Goal: Information Seeking & Learning: Learn about a topic

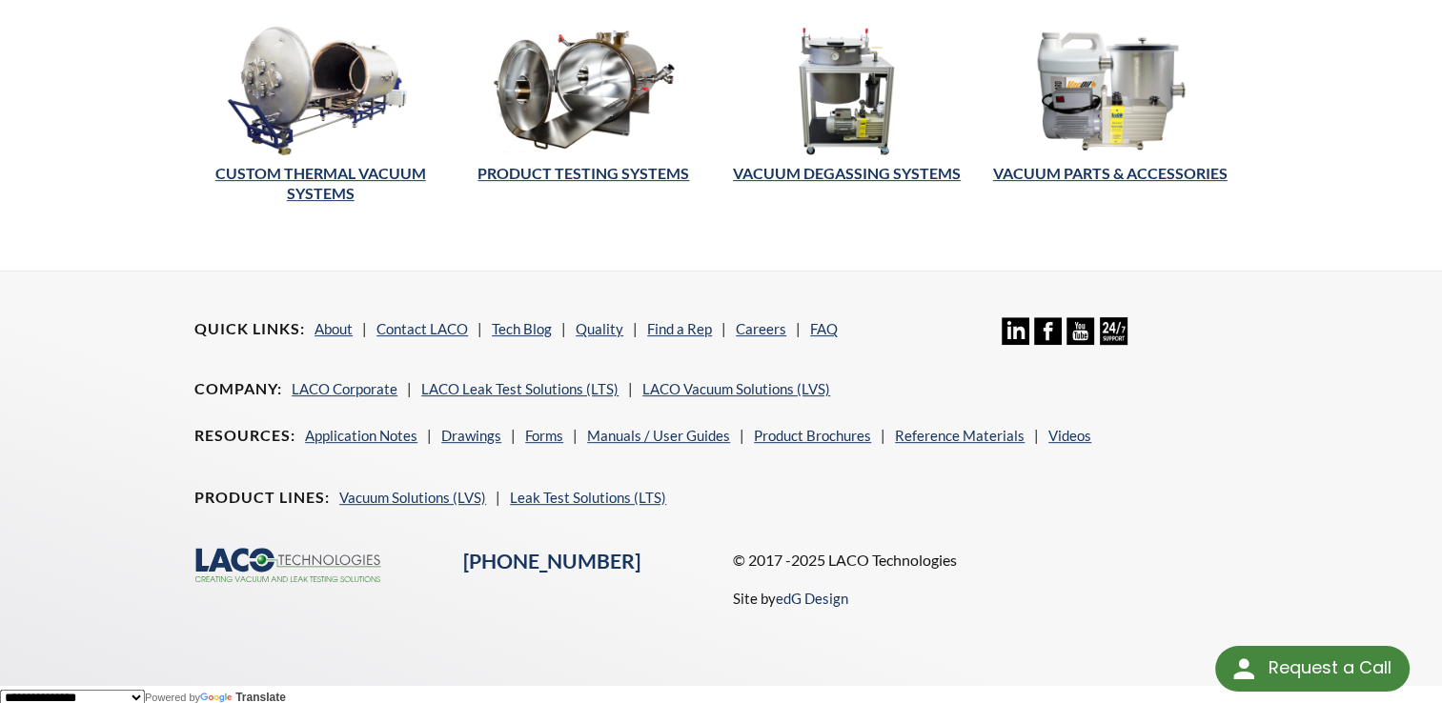
scroll to position [801, 0]
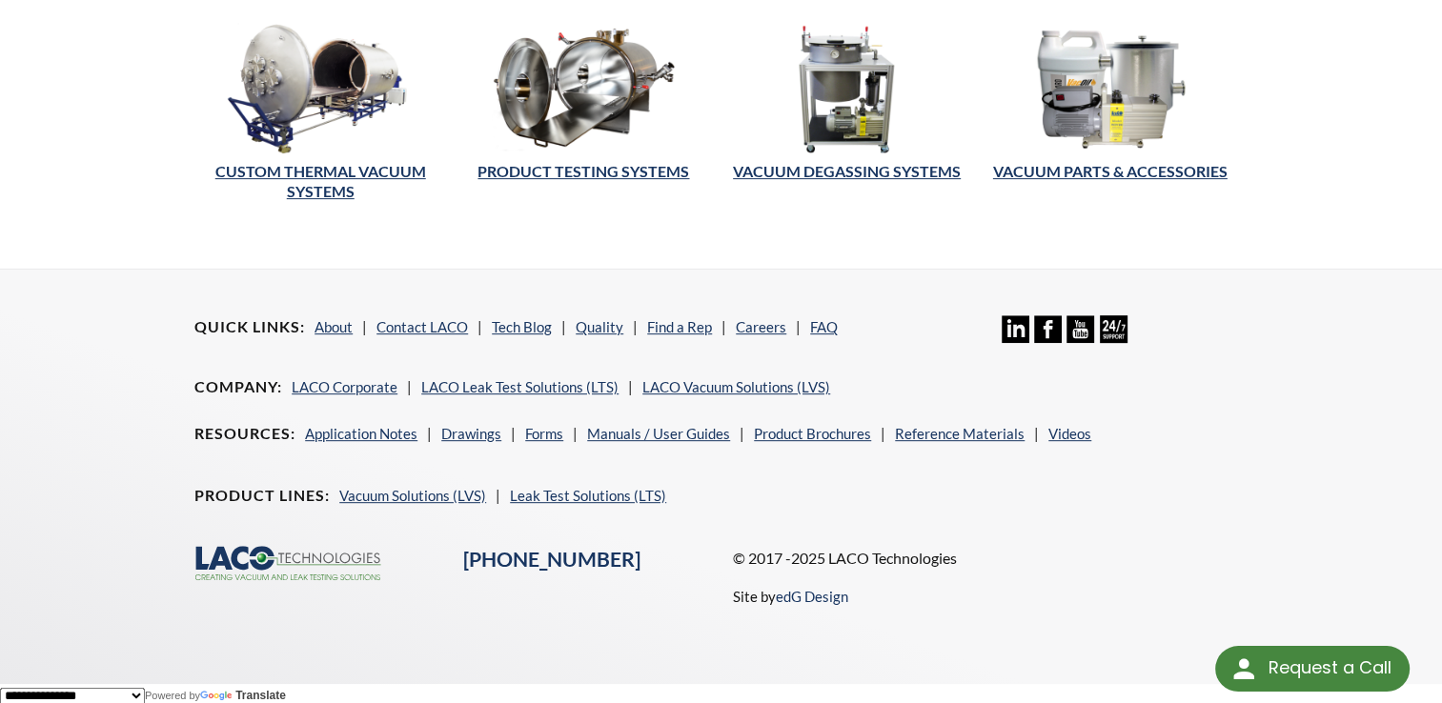
drag, startPoint x: 931, startPoint y: 326, endPoint x: 876, endPoint y: 292, distance: 64.5
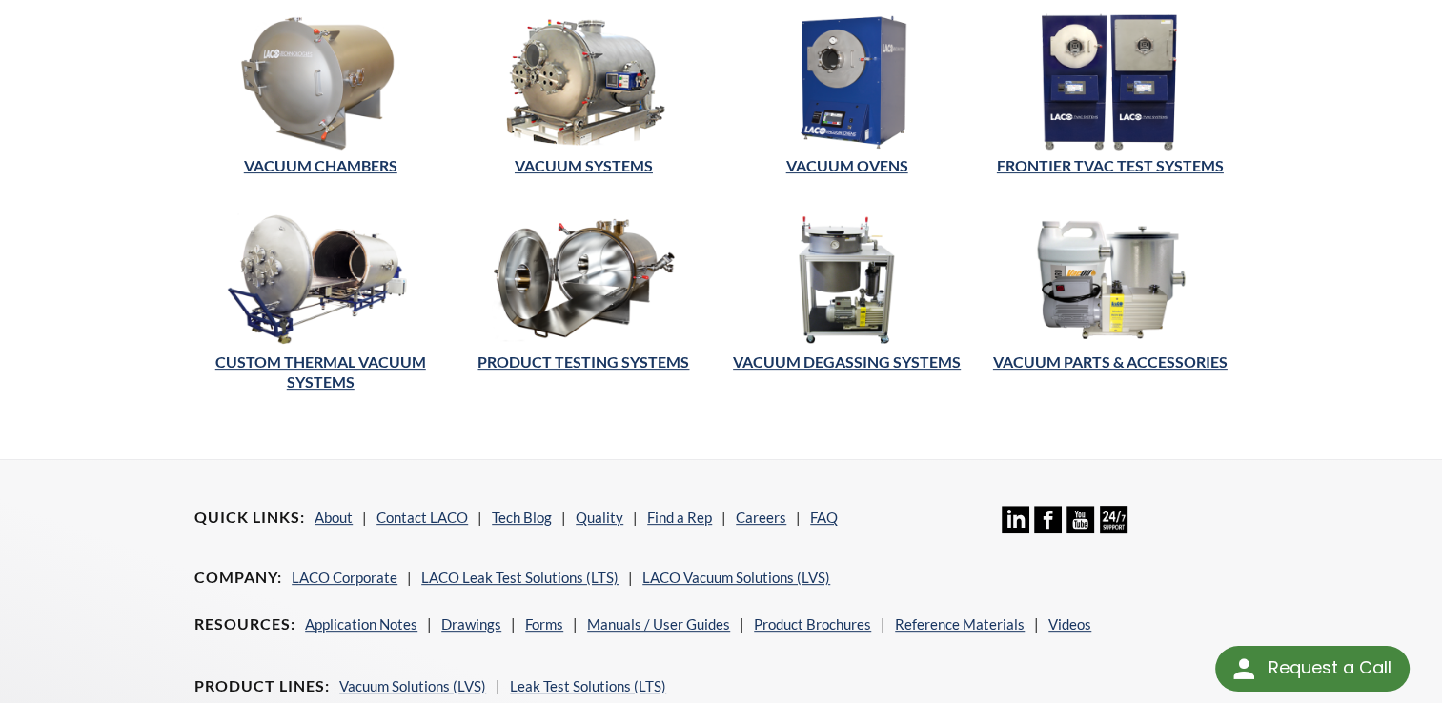
scroll to position [420, 0]
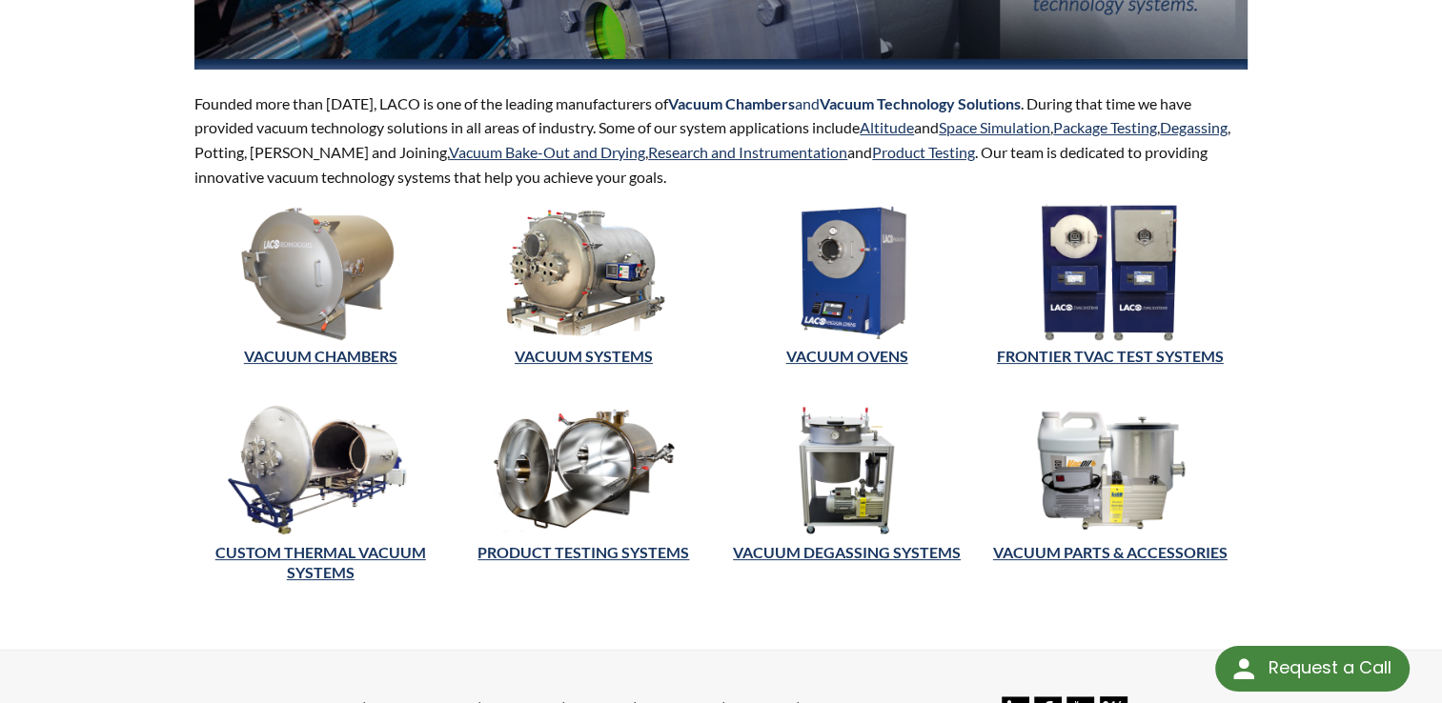
click at [292, 236] on img at bounding box center [320, 272] width 252 height 137
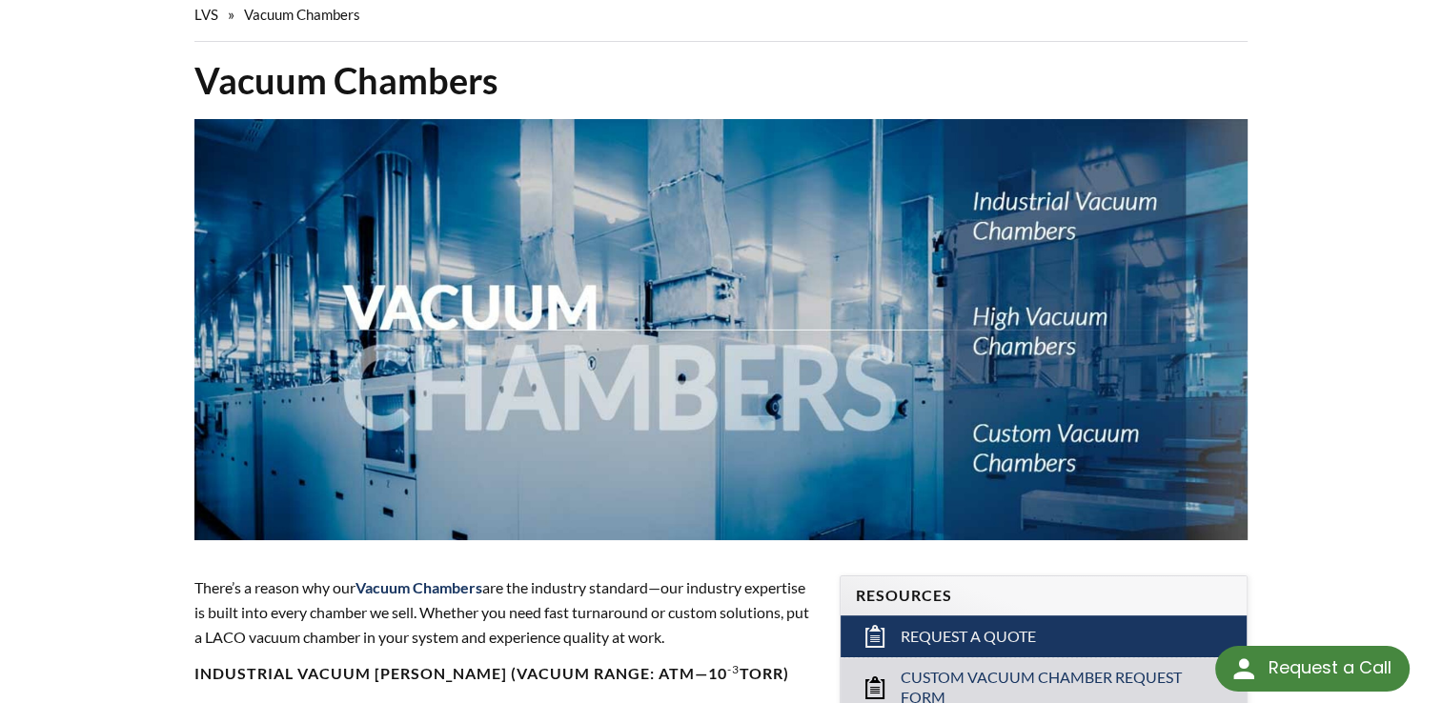
select select "Language Translate Widget"
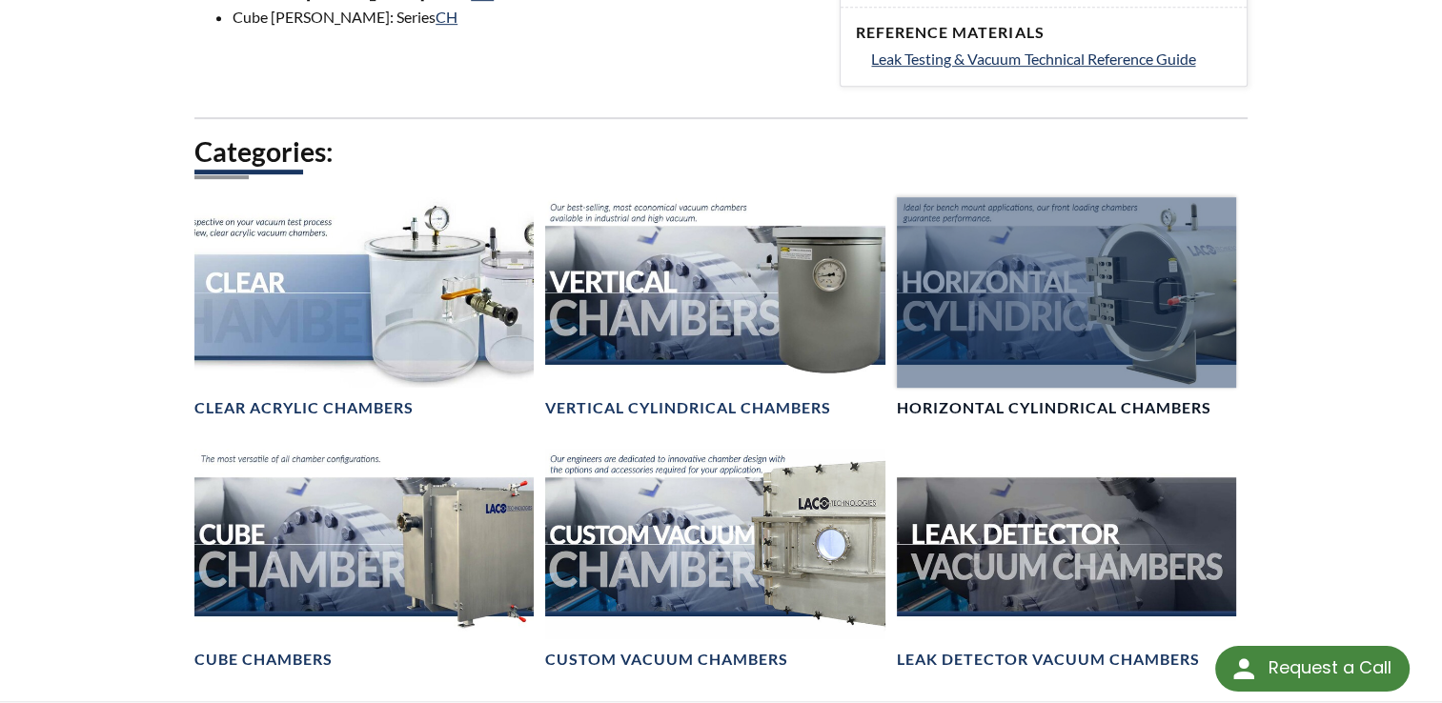
scroll to position [989, 0]
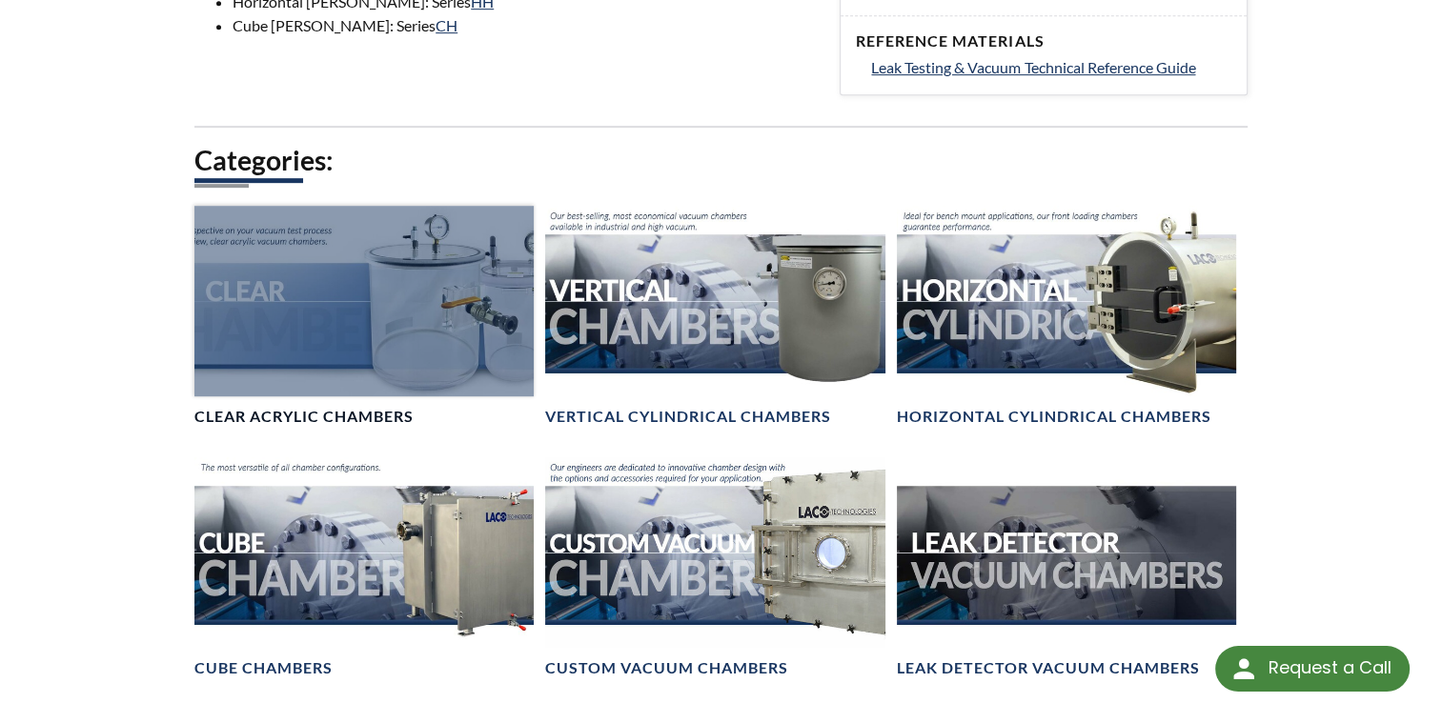
click at [424, 288] on div at bounding box center [363, 301] width 339 height 191
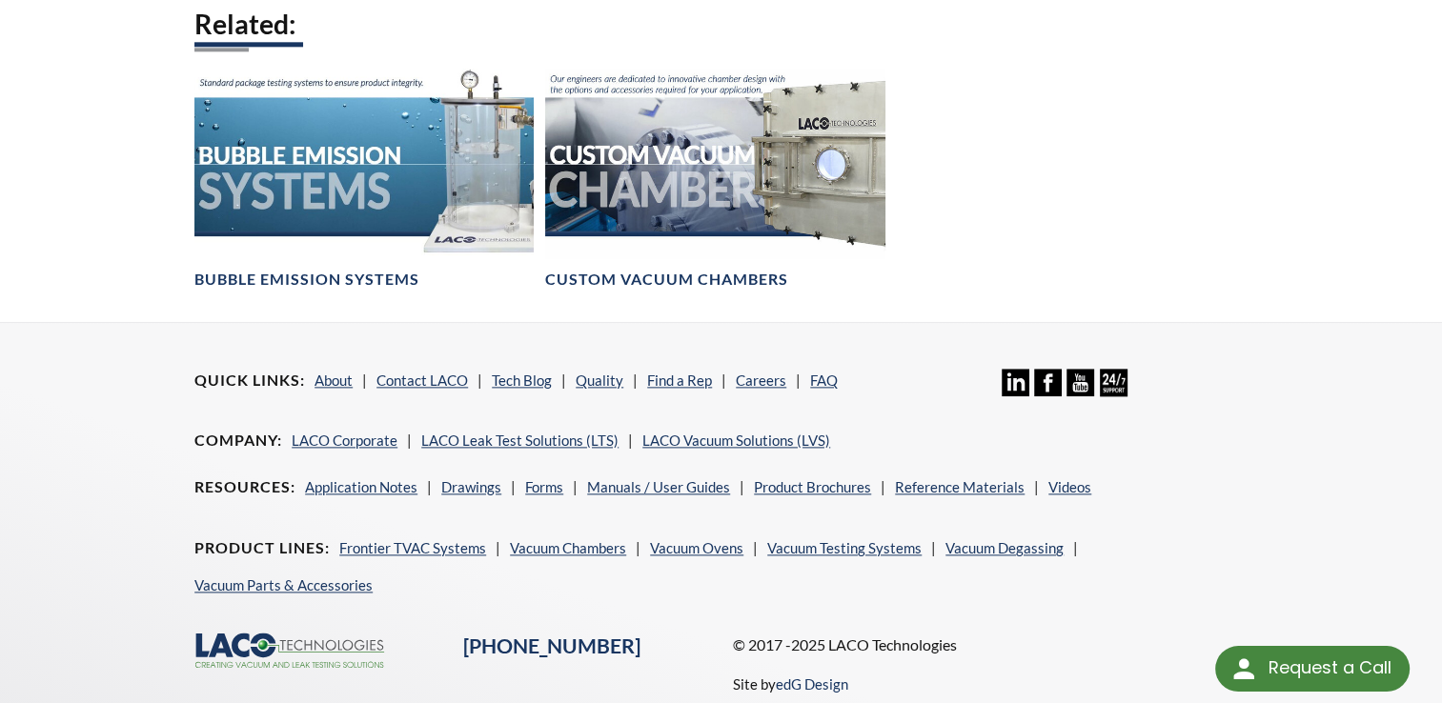
scroll to position [2195, 0]
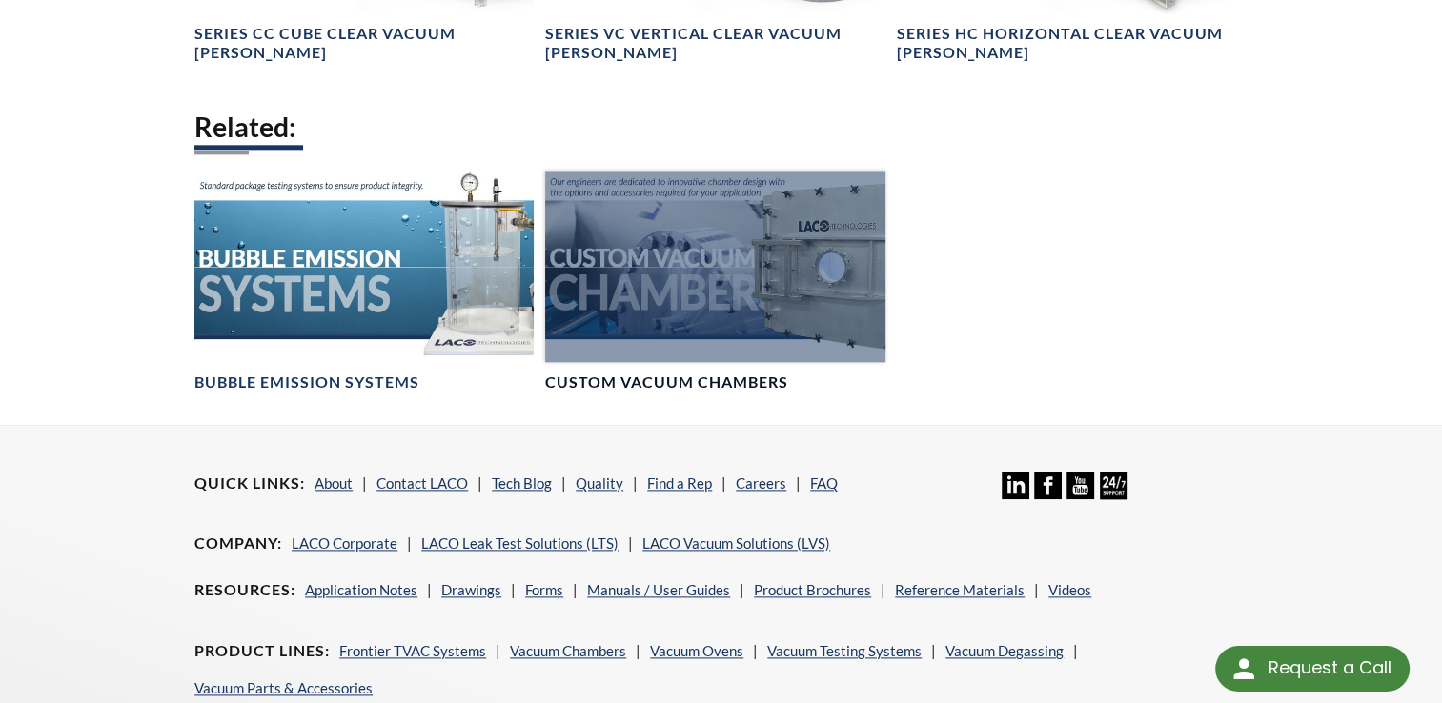
click at [709, 228] on div at bounding box center [714, 266] width 339 height 191
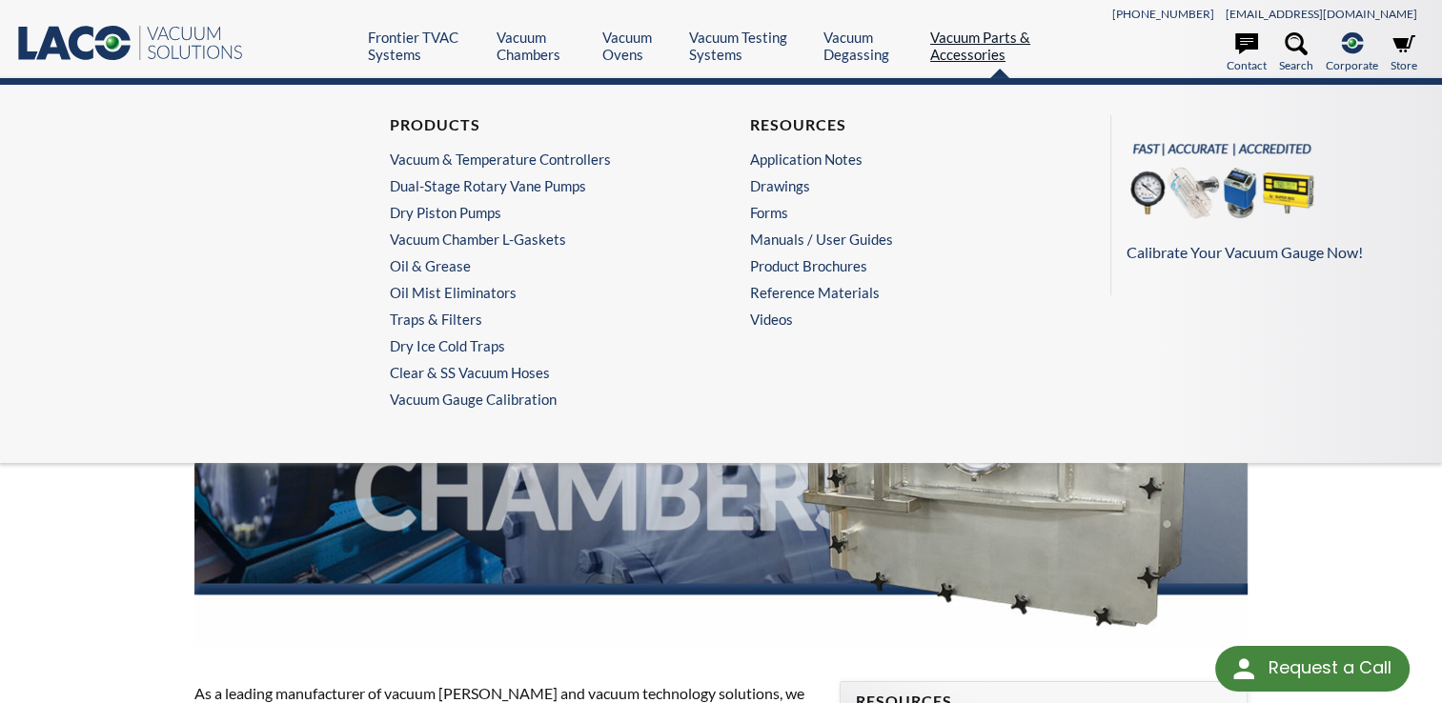
click at [954, 55] on link "Vacuum Parts & Accessories" at bounding box center [999, 46] width 139 height 34
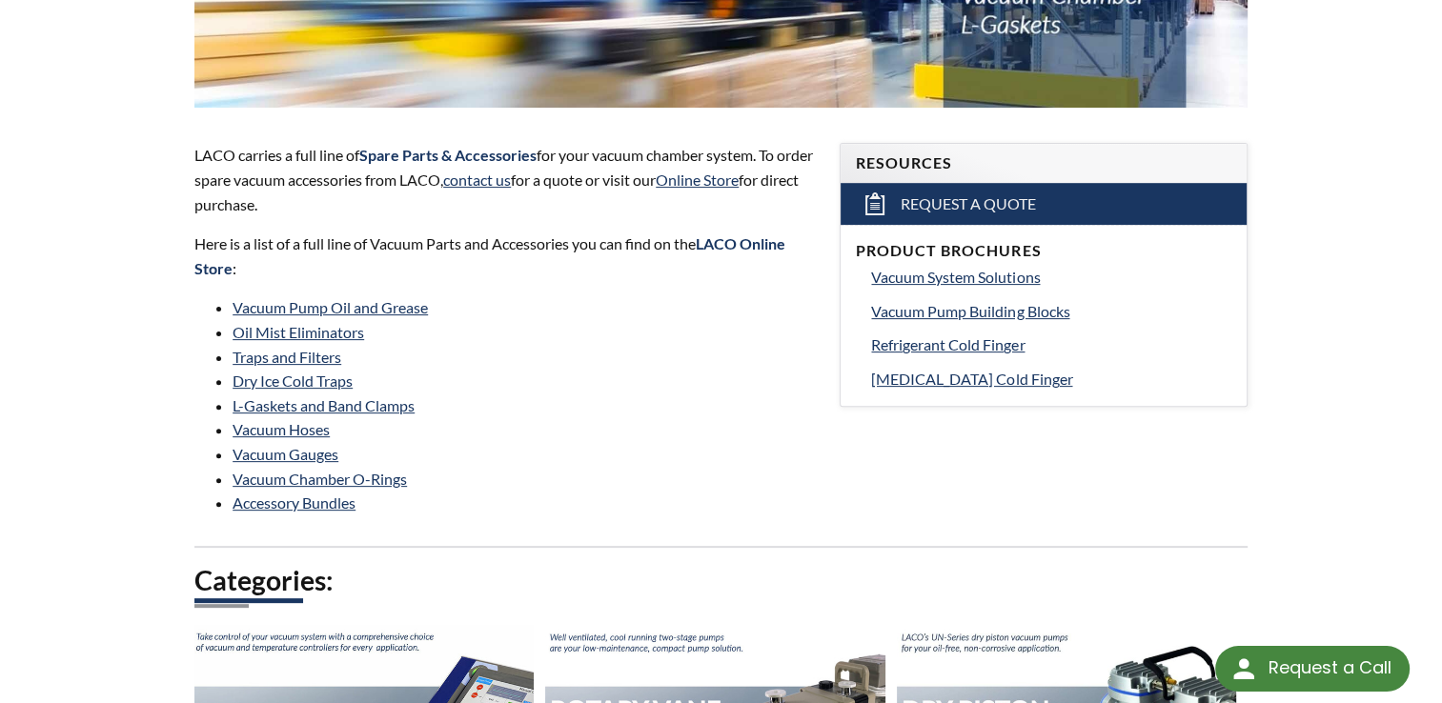
scroll to position [572, 0]
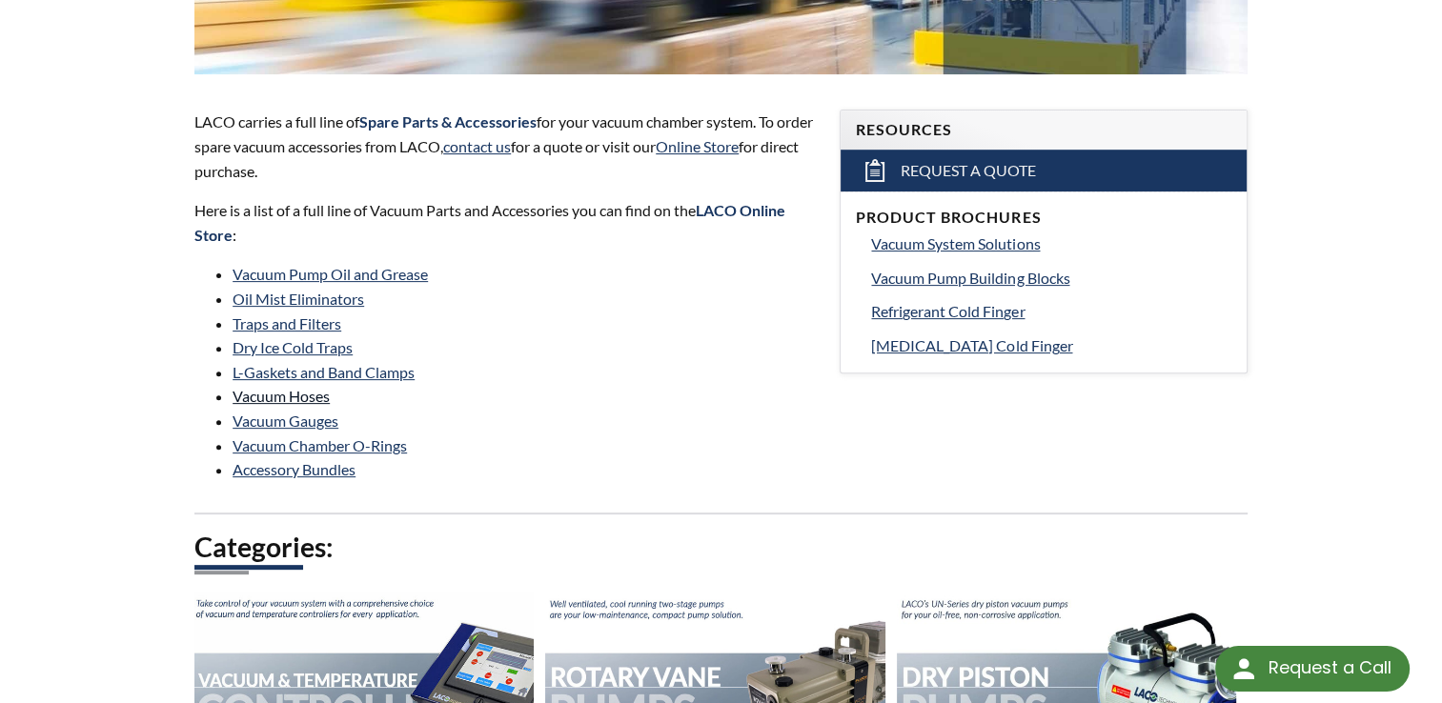
click at [275, 394] on link "Vacuum Hoses" at bounding box center [280, 396] width 97 height 18
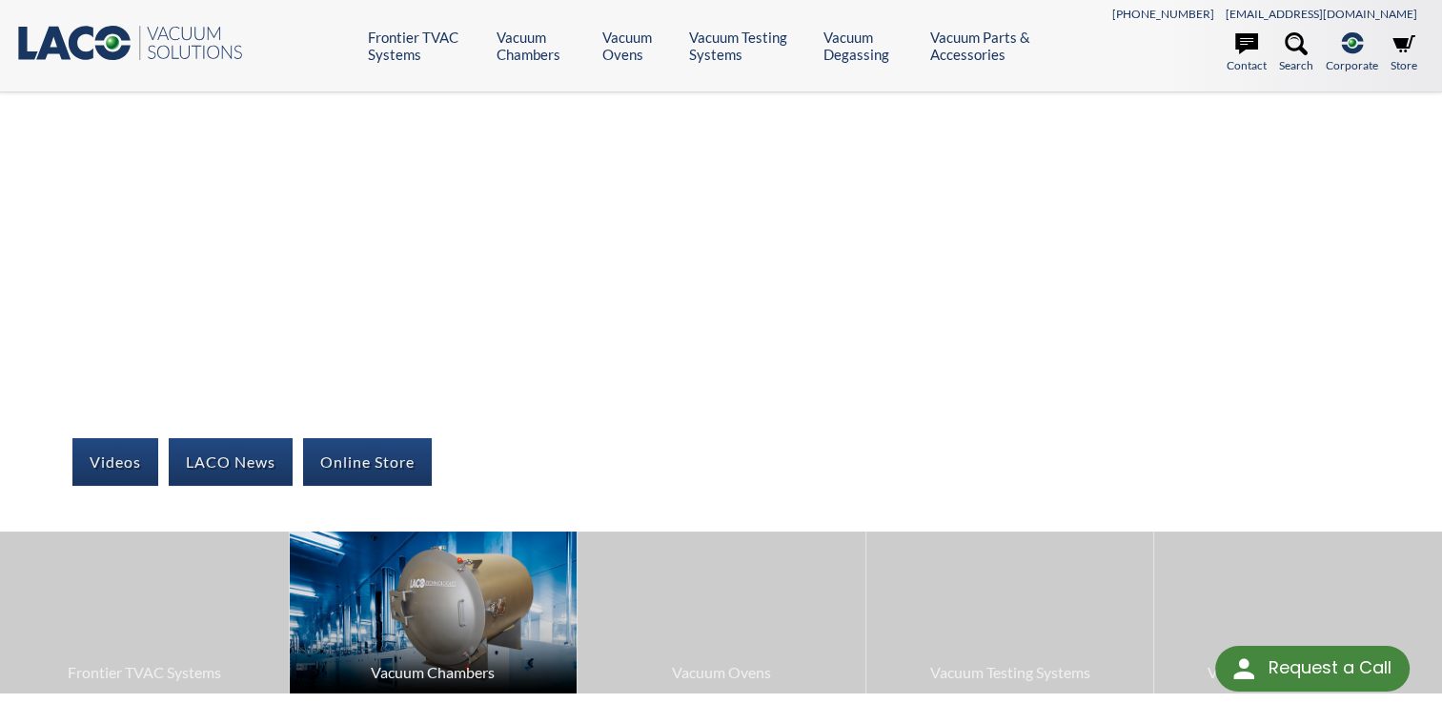
click at [435, 637] on img at bounding box center [434, 612] width 288 height 161
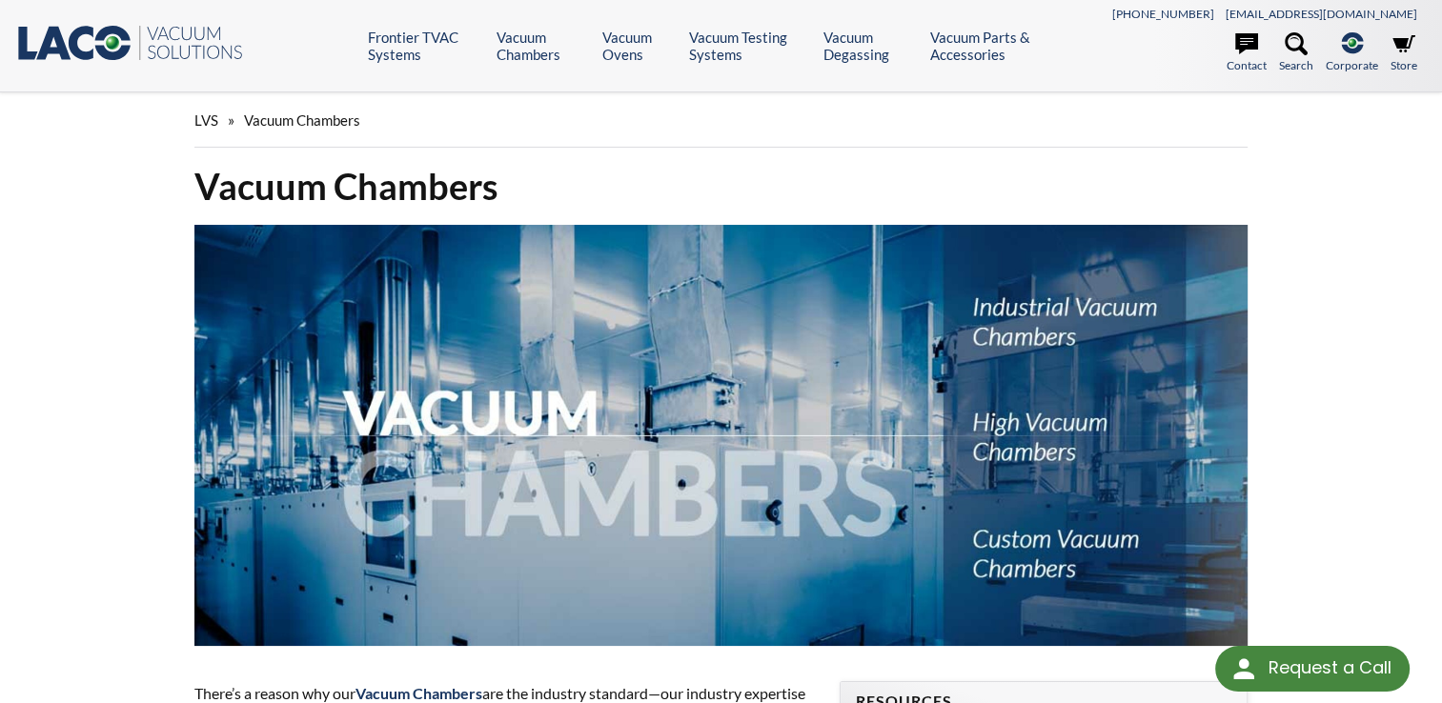
click at [1056, 435] on img at bounding box center [720, 435] width 1053 height 421
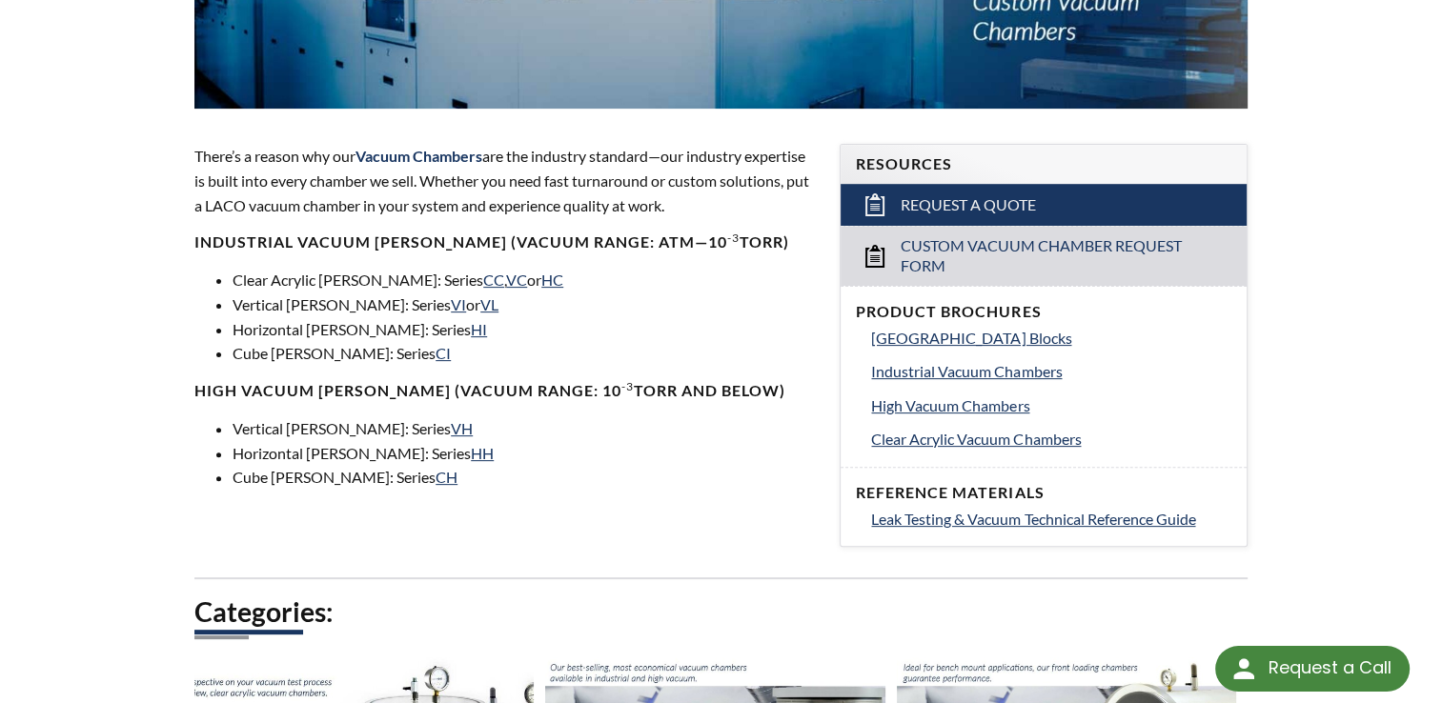
scroll to position [572, 0]
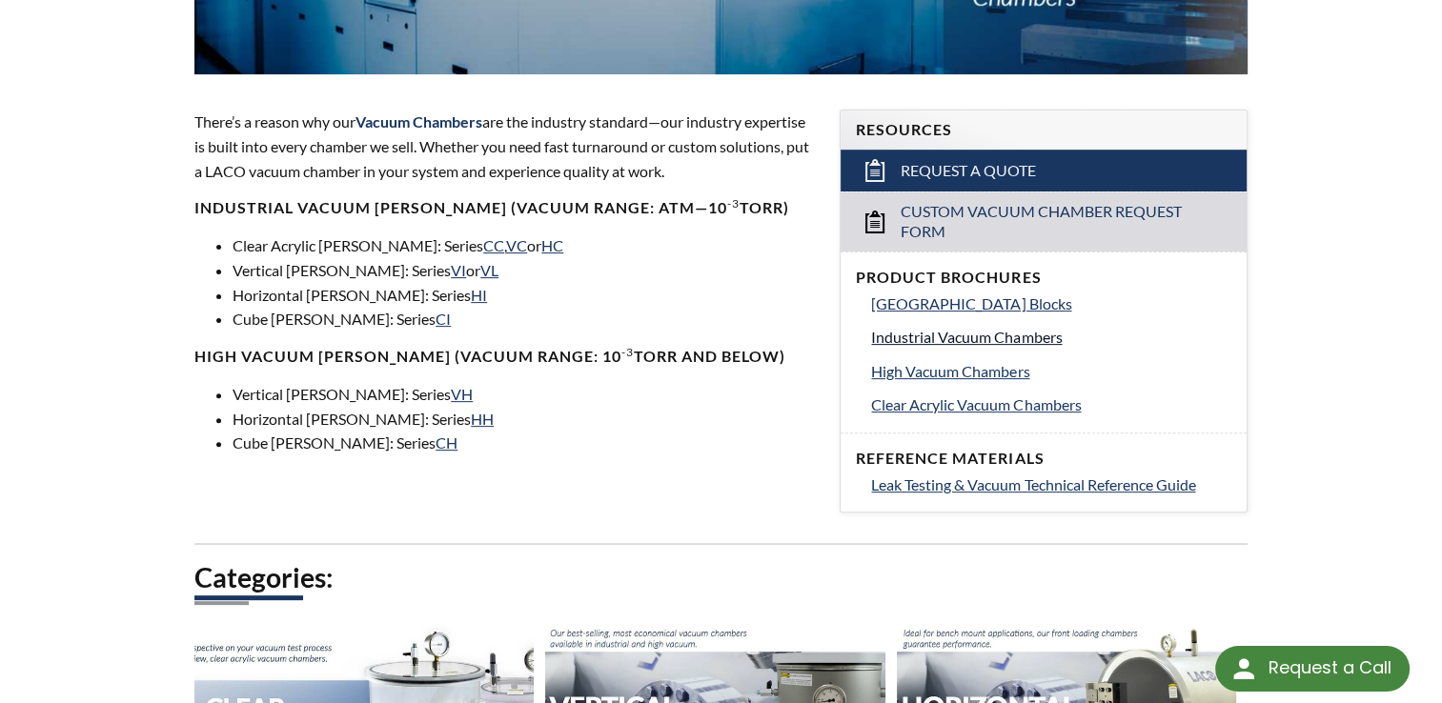
click at [975, 334] on span "Industrial Vacuum Chambers" at bounding box center [966, 337] width 191 height 18
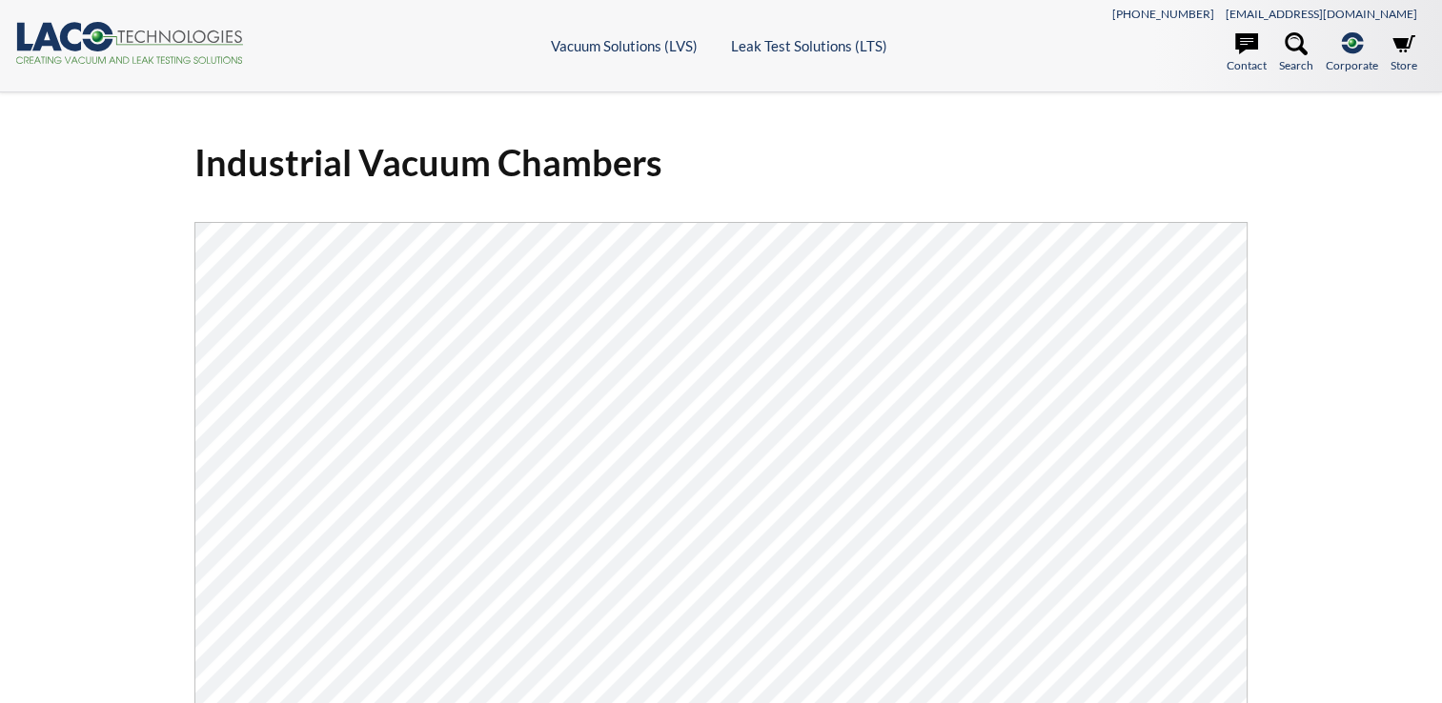
select select "Language Translate Widget"
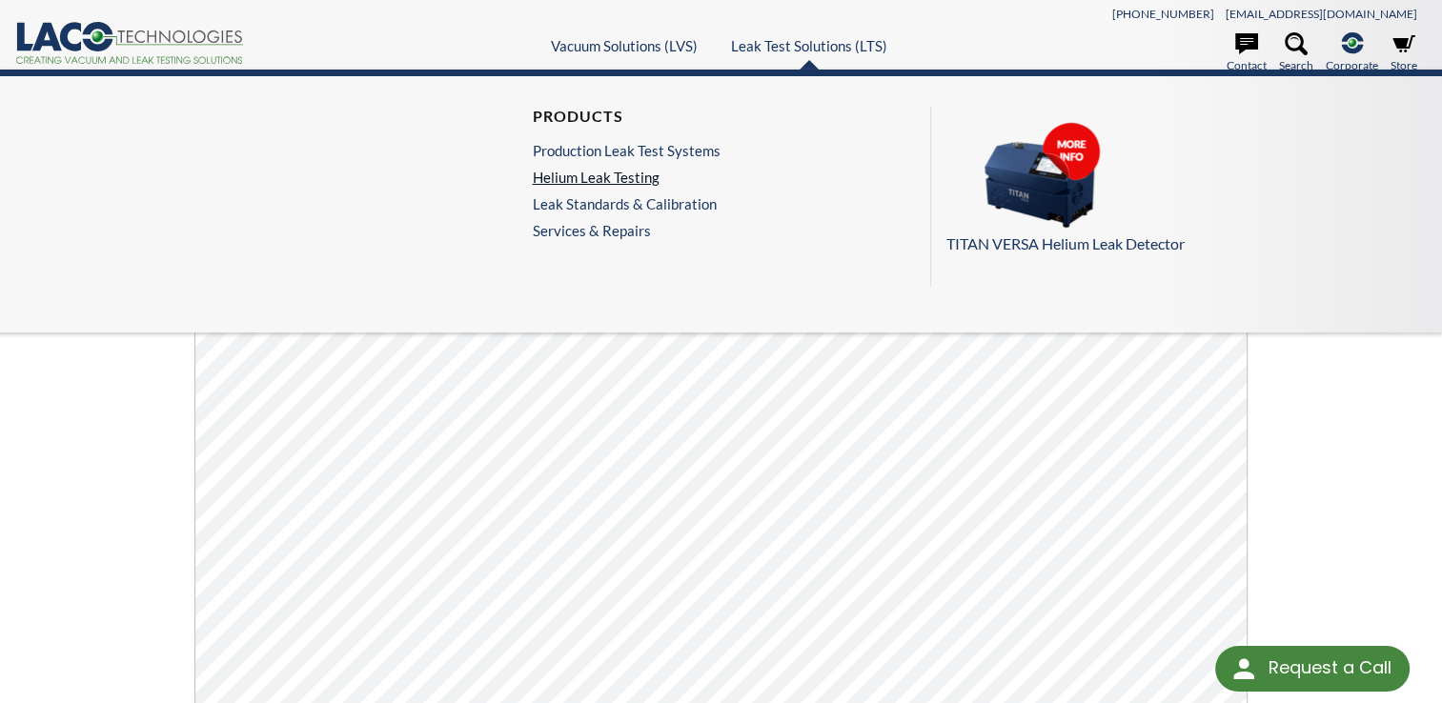
click at [628, 173] on link "Helium Leak Testing" at bounding box center [626, 177] width 188 height 17
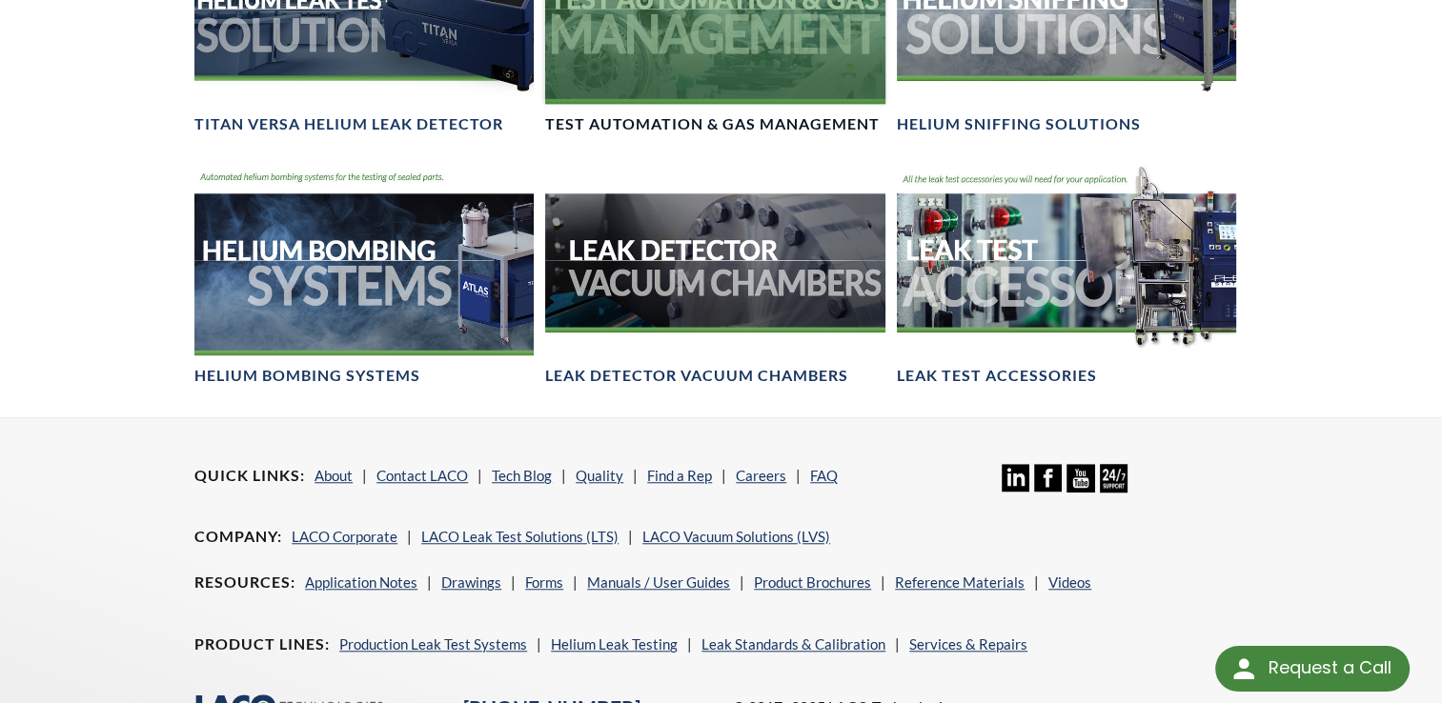
scroll to position [1524, 0]
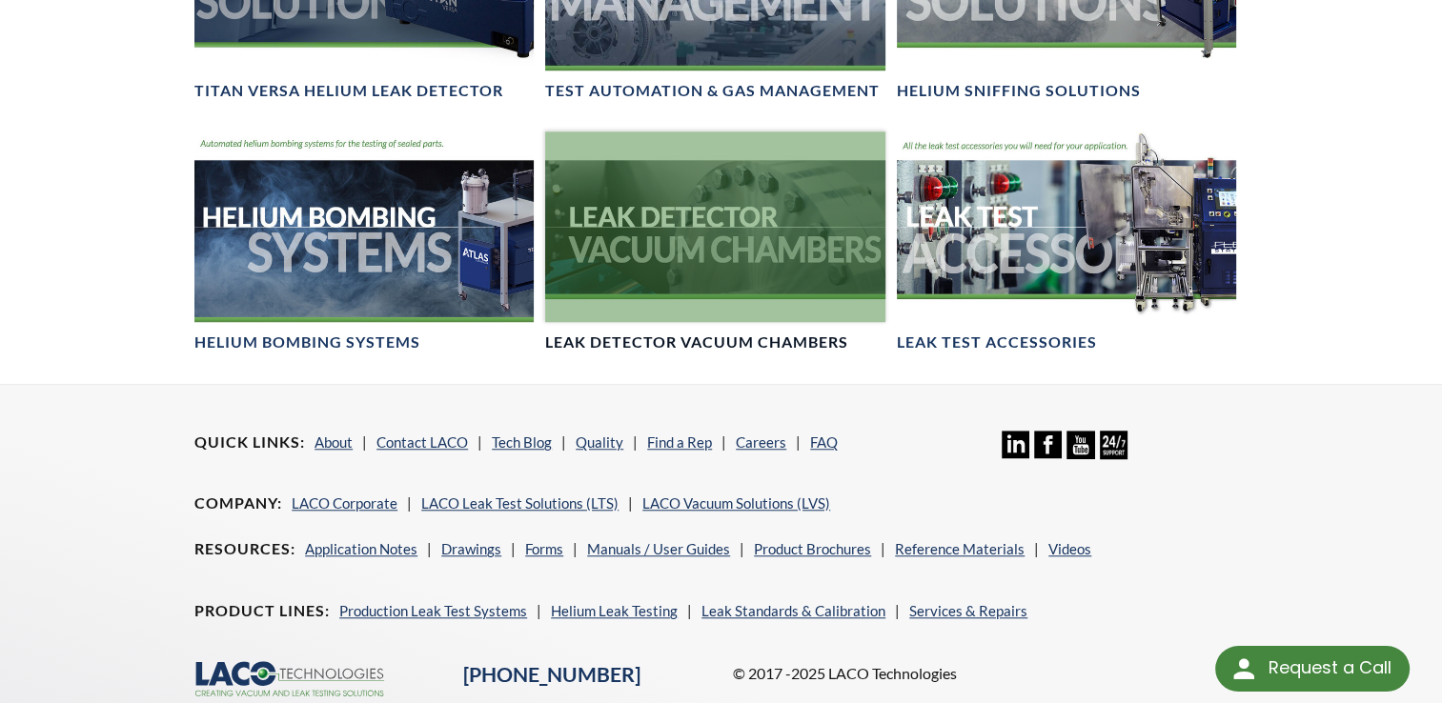
click at [737, 272] on div at bounding box center [714, 226] width 339 height 191
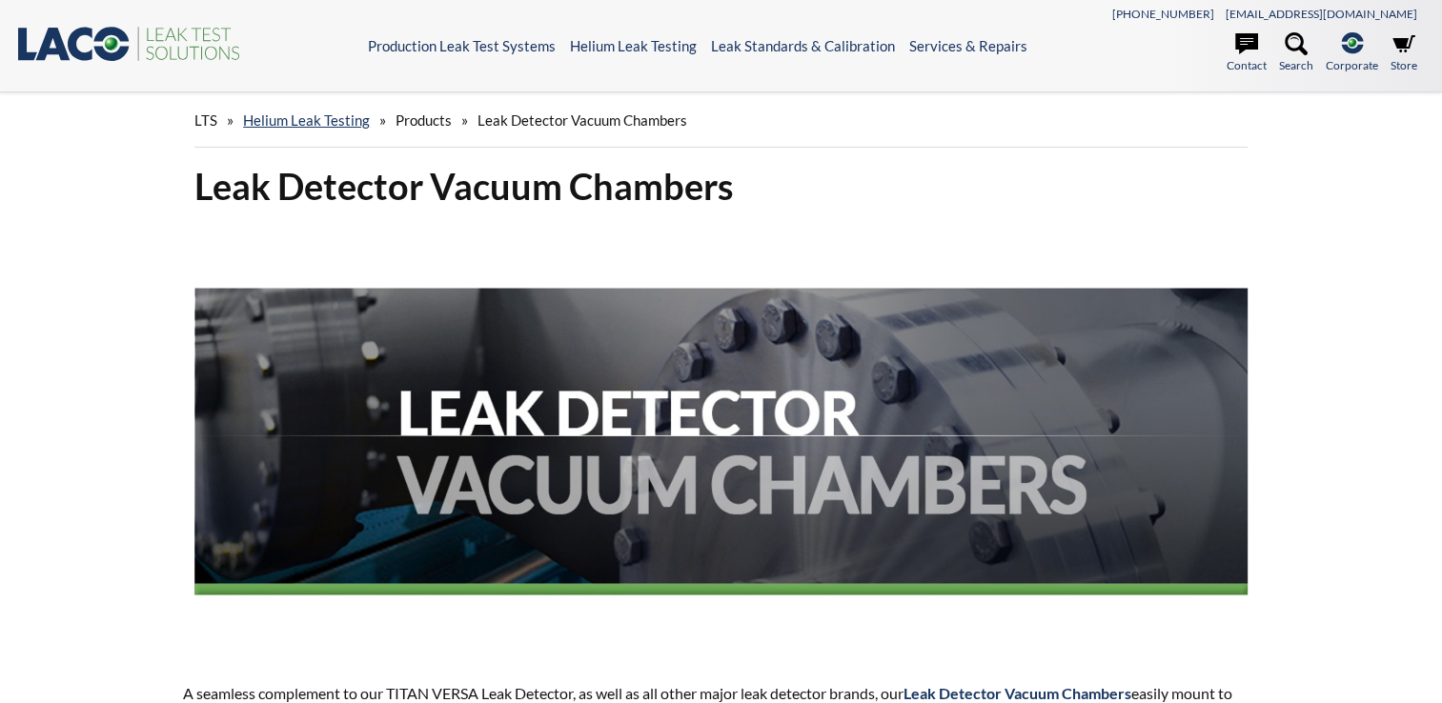
select select "Language Translate Widget"
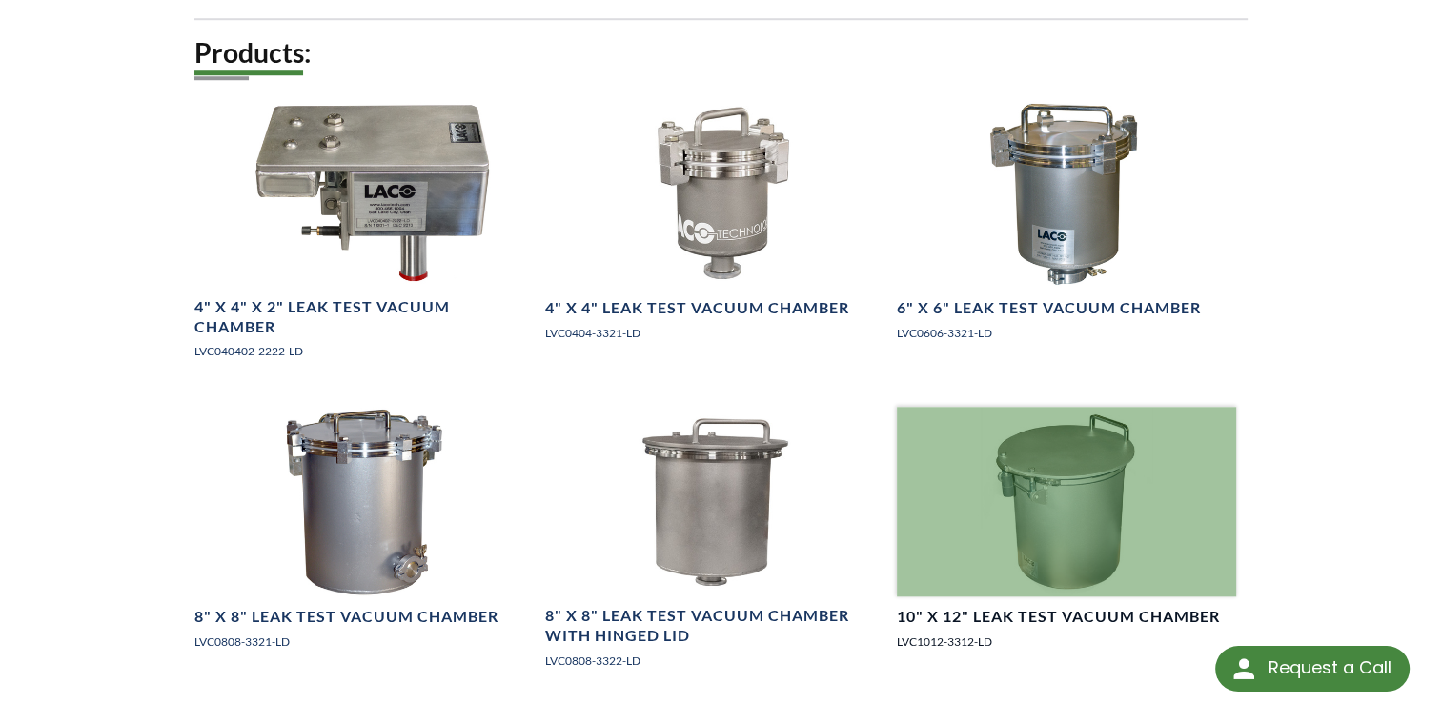
scroll to position [1620, 0]
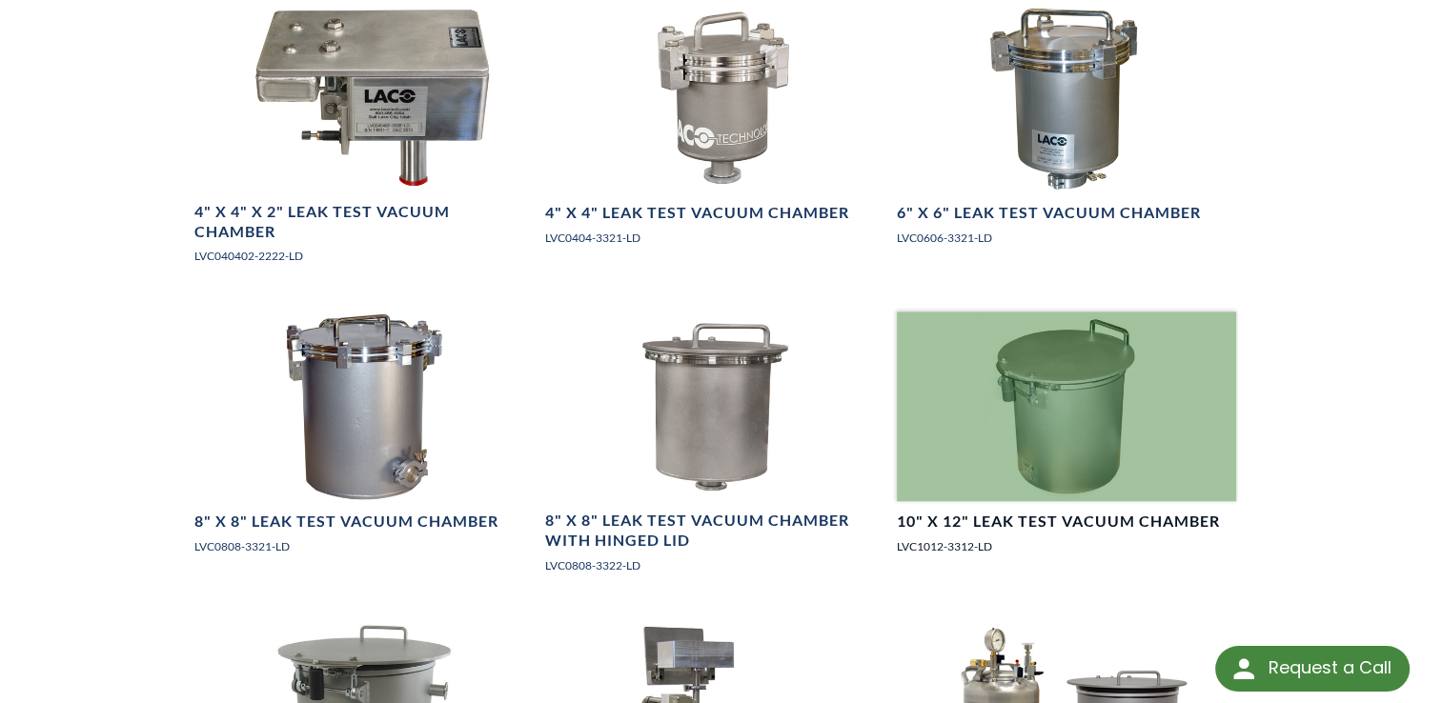
click at [1094, 383] on div at bounding box center [1066, 407] width 339 height 191
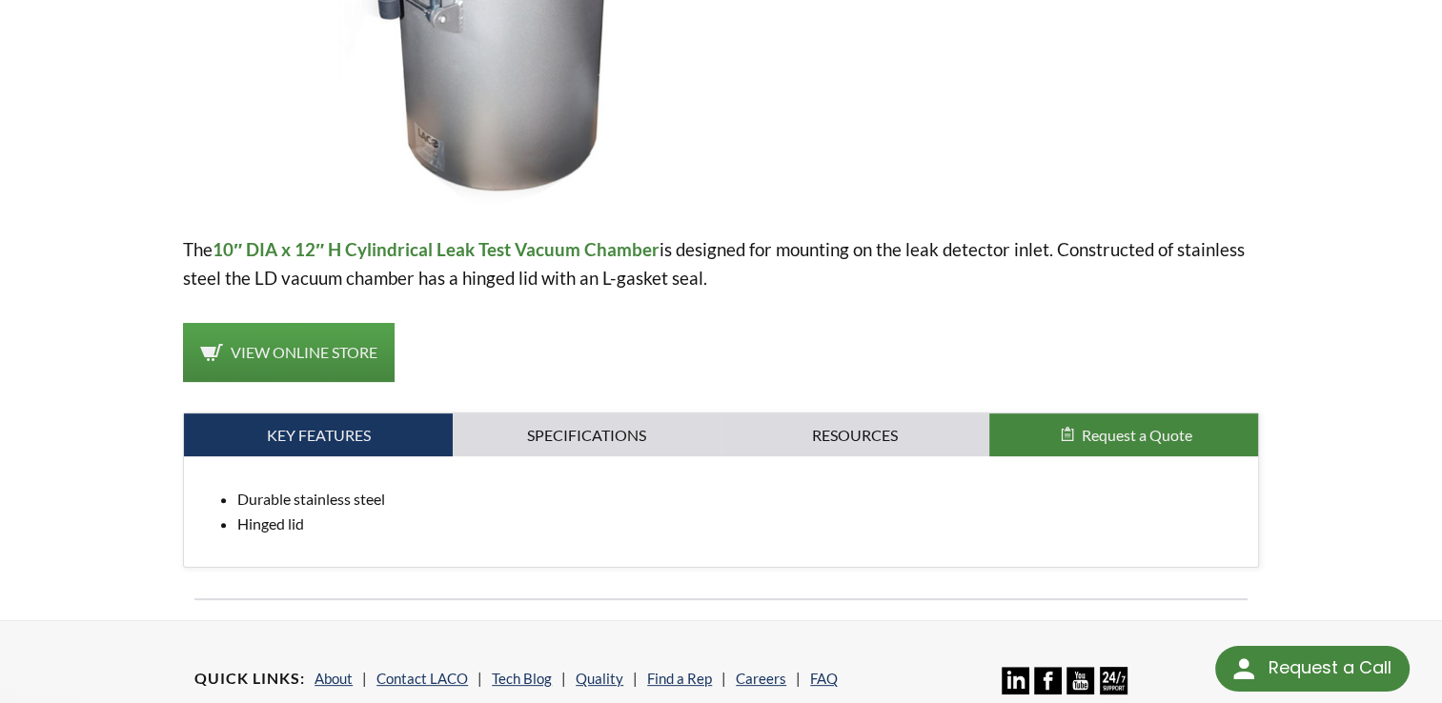
scroll to position [476, 0]
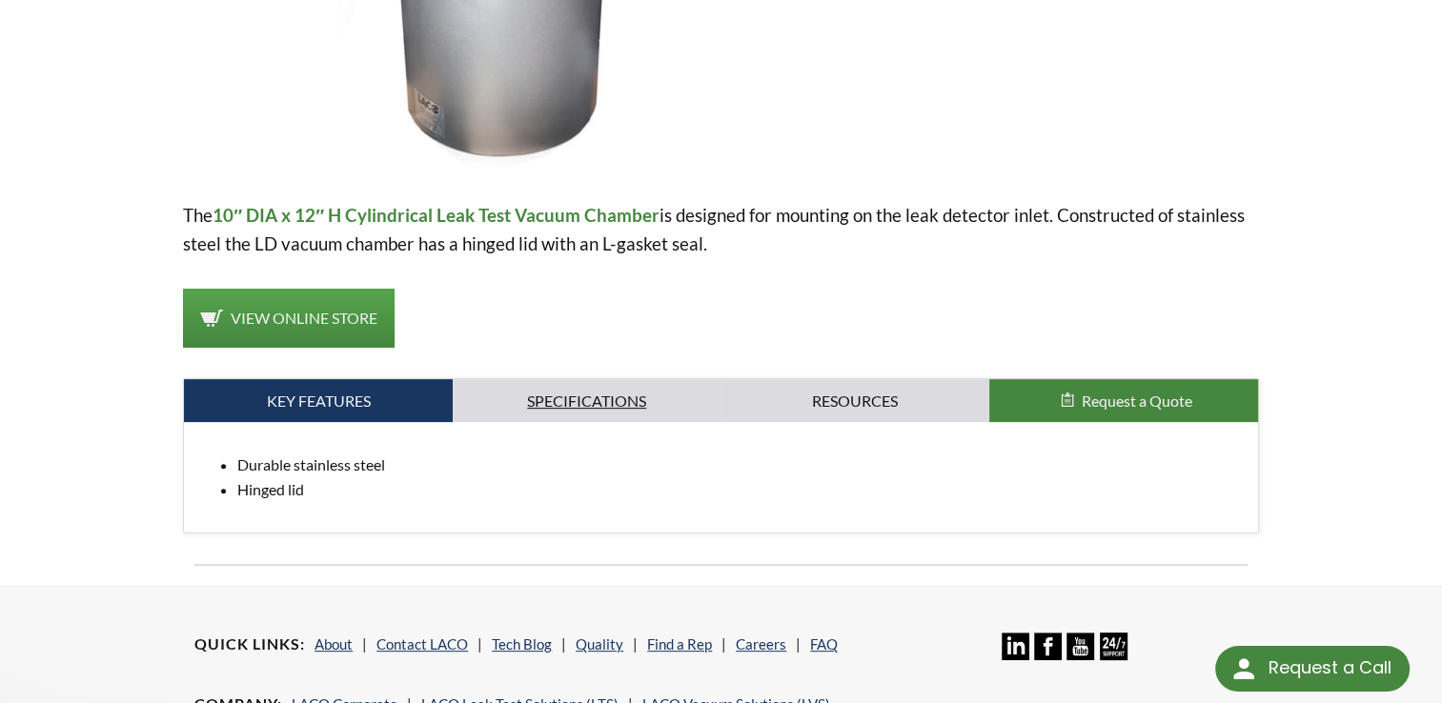
click at [622, 393] on link "Specifications" at bounding box center [587, 401] width 269 height 44
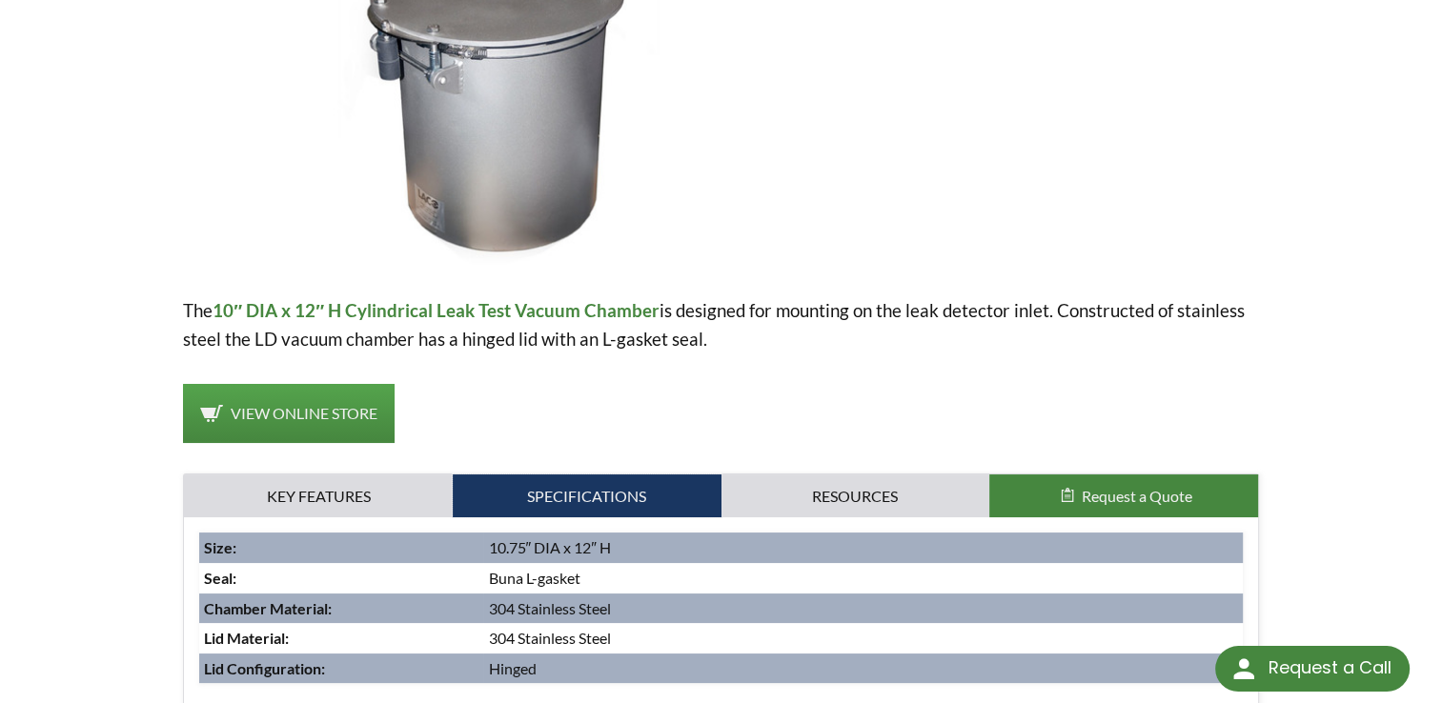
scroll to position [334, 0]
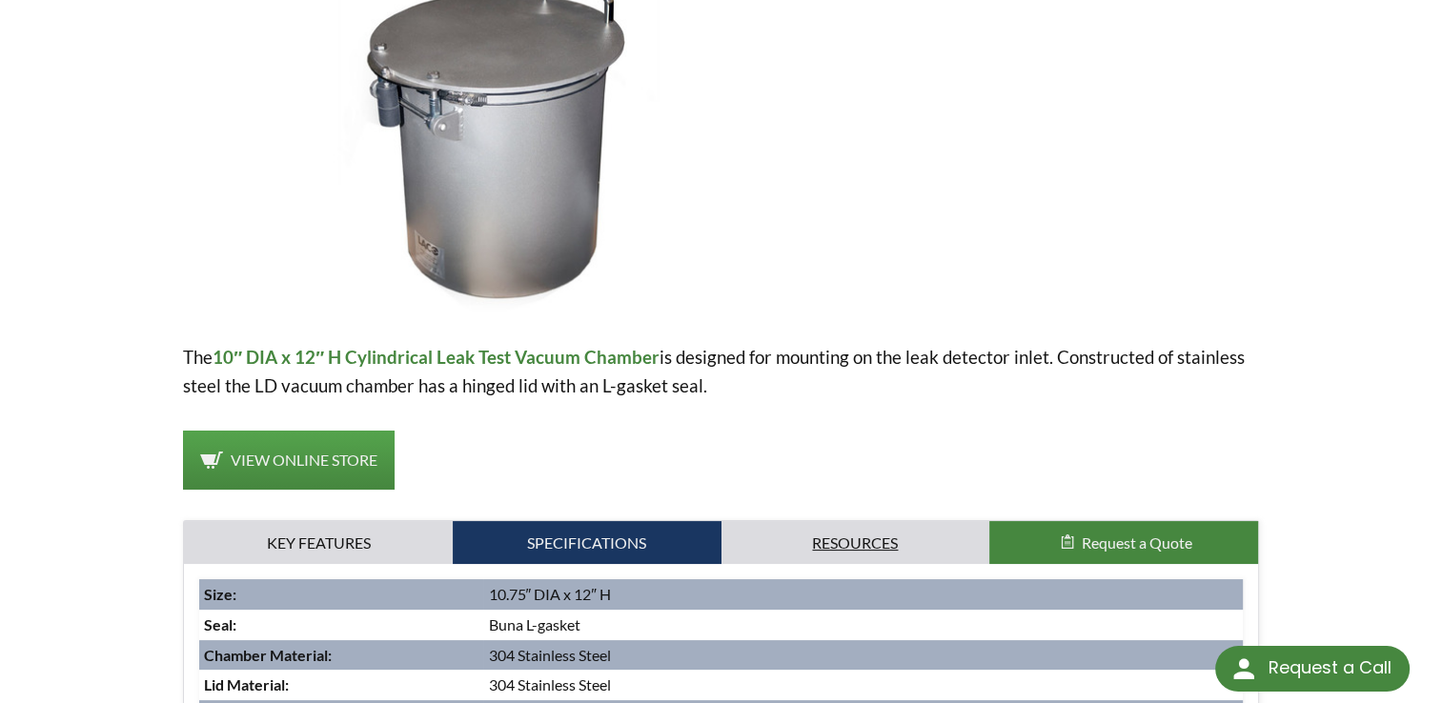
click at [842, 539] on link "Resources" at bounding box center [855, 543] width 269 height 44
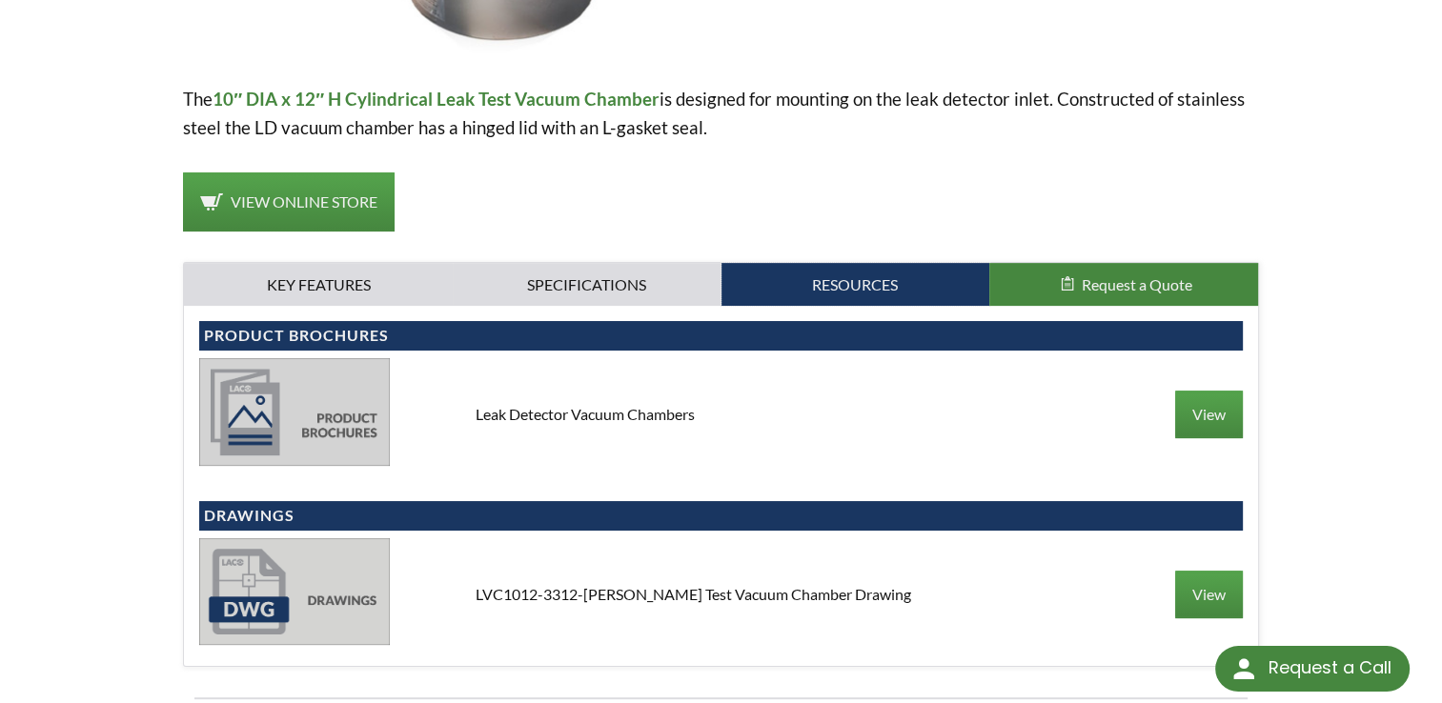
scroll to position [716, 0]
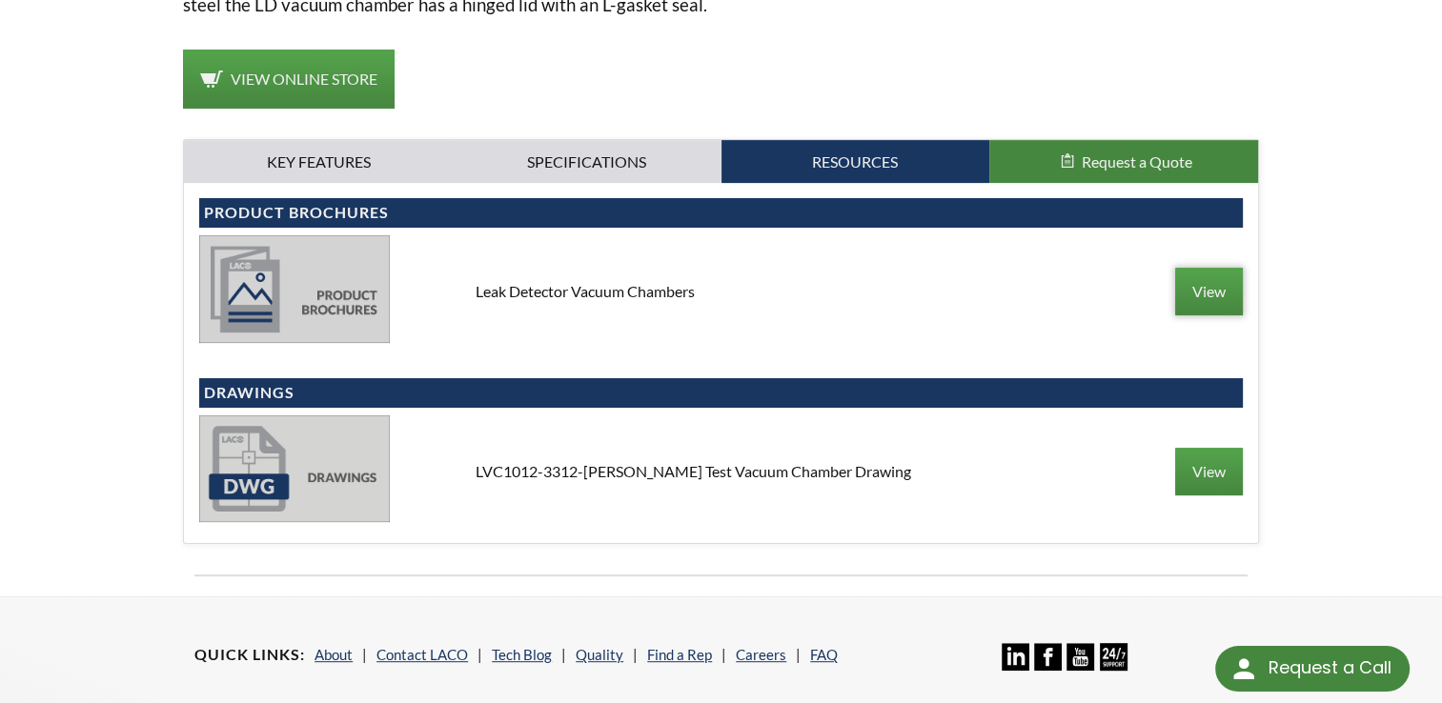
click at [1192, 287] on link "View" at bounding box center [1209, 292] width 68 height 48
click at [1214, 479] on link "View" at bounding box center [1209, 472] width 68 height 48
